Goal: Navigation & Orientation: Find specific page/section

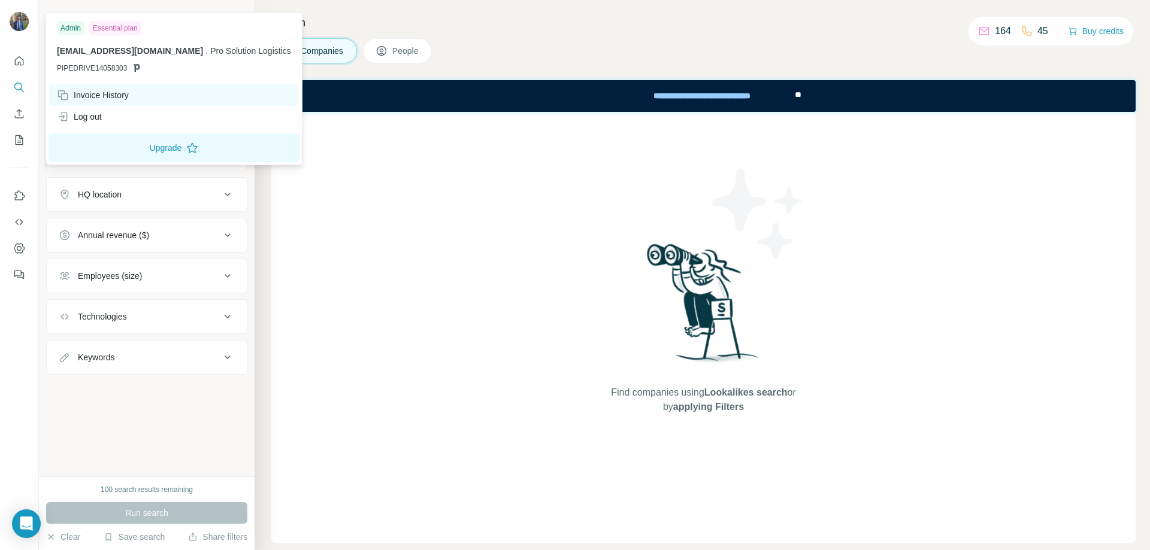
click at [107, 95] on div "Invoice History" at bounding box center [93, 95] width 72 height 12
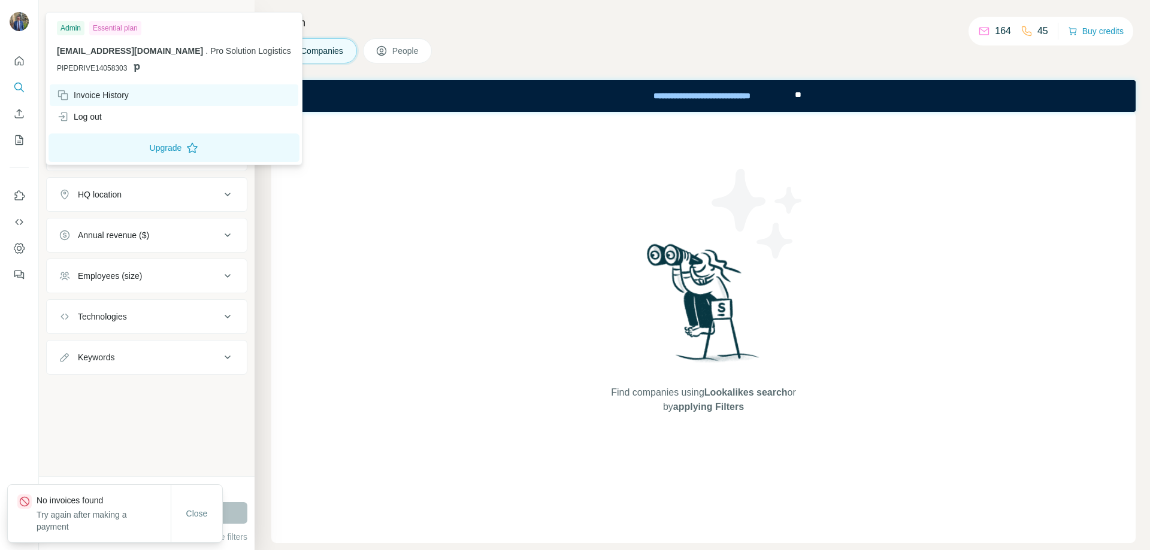
click at [107, 95] on div "Invoice History" at bounding box center [93, 95] width 72 height 12
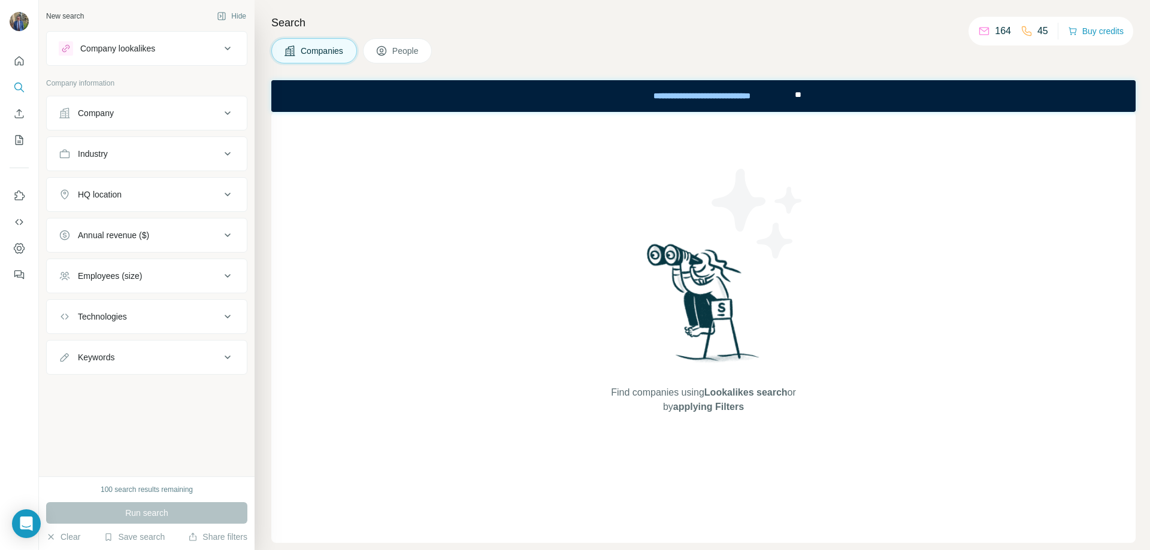
click at [408, 59] on button "People" at bounding box center [397, 50] width 69 height 25
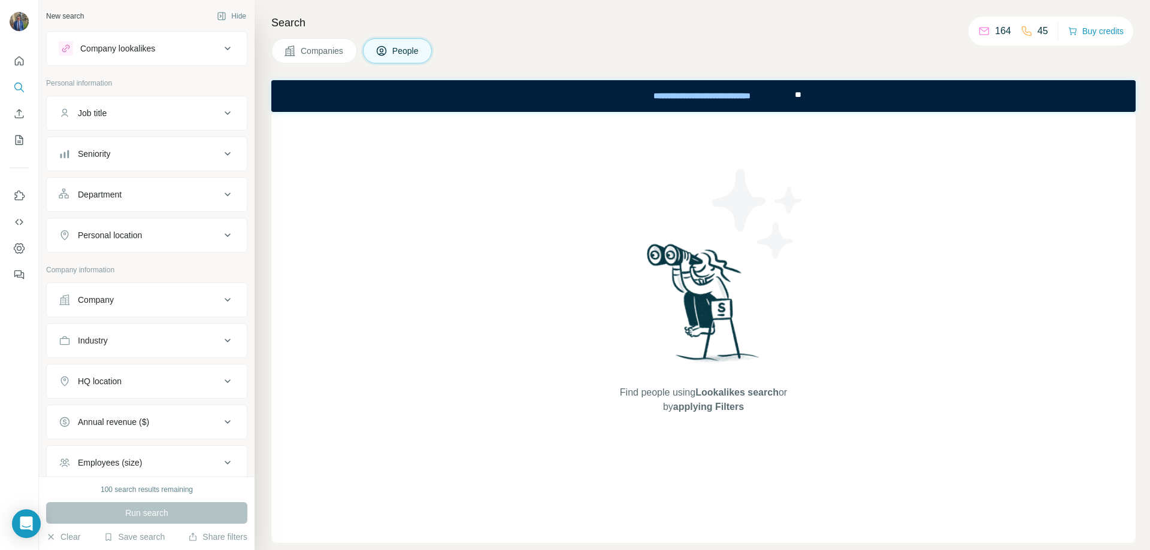
click at [305, 49] on span "Companies" at bounding box center [323, 51] width 44 height 12
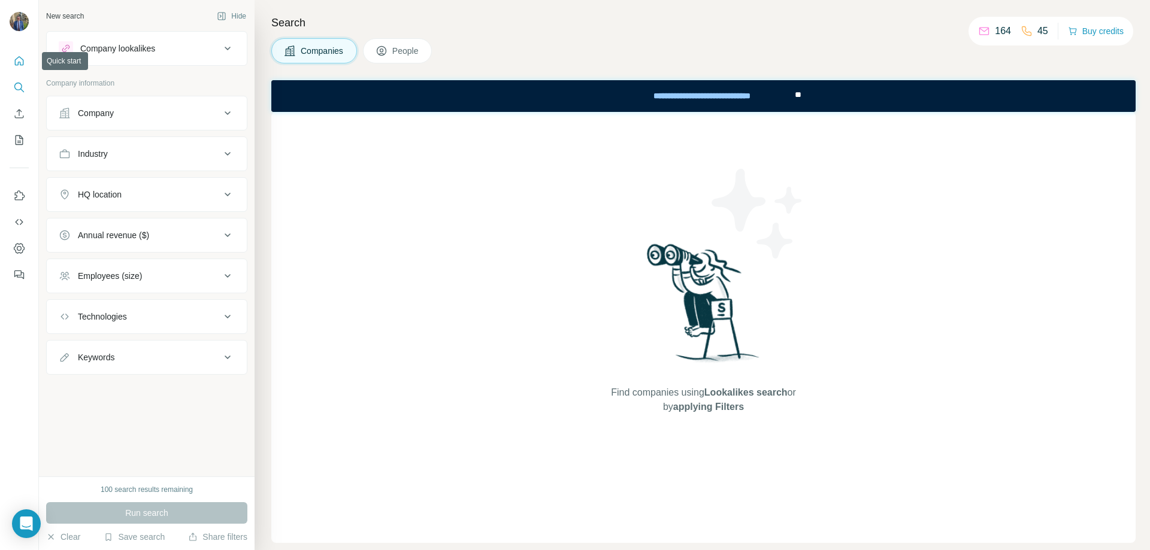
click at [19, 66] on icon "Quick start" at bounding box center [19, 61] width 12 height 12
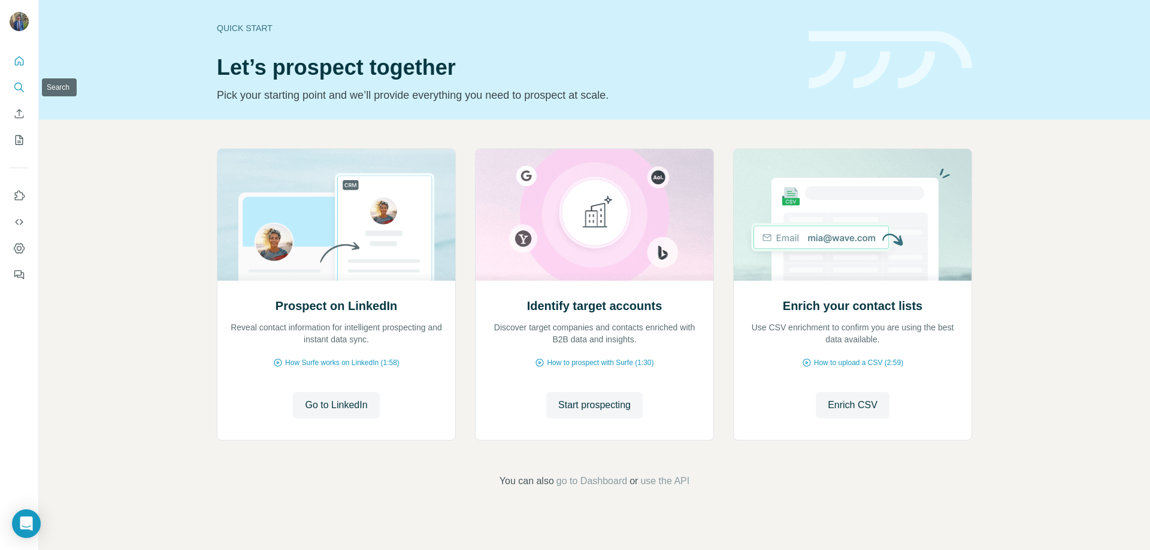
click at [20, 75] on nav at bounding box center [19, 100] width 19 height 101
click at [17, 138] on icon "My lists" at bounding box center [19, 140] width 12 height 12
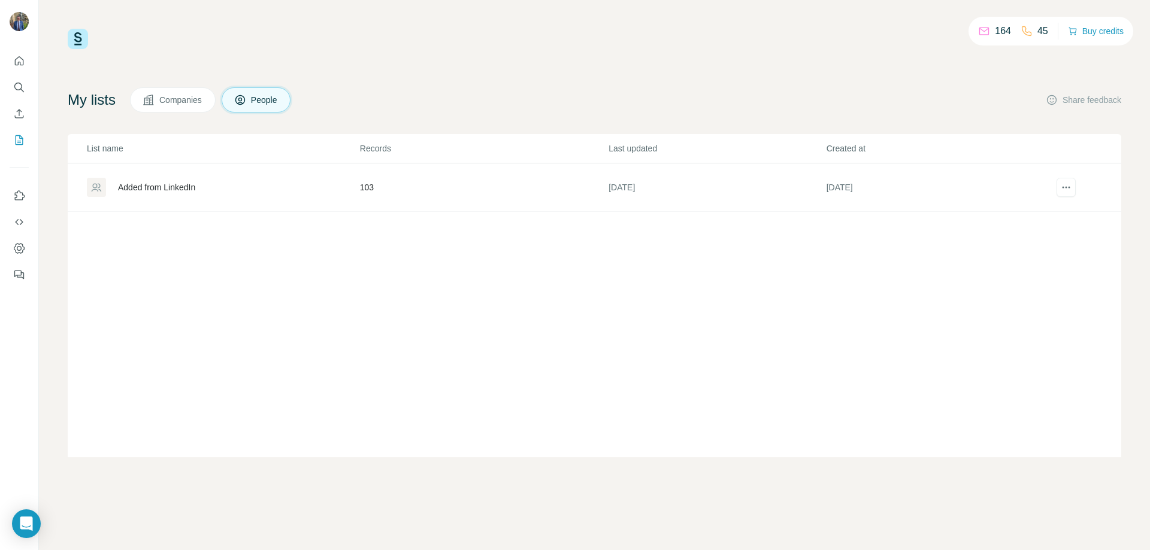
click at [196, 179] on div "Added from LinkedIn" at bounding box center [223, 187] width 272 height 19
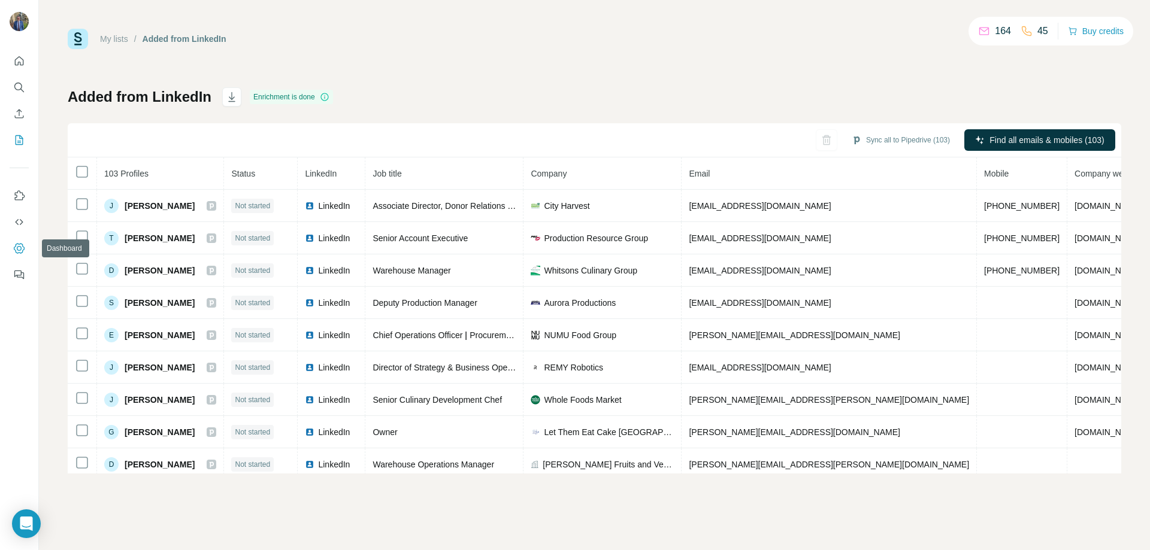
click at [18, 244] on icon "Dashboard" at bounding box center [19, 248] width 11 height 10
